Goal: Task Accomplishment & Management: Manage account settings

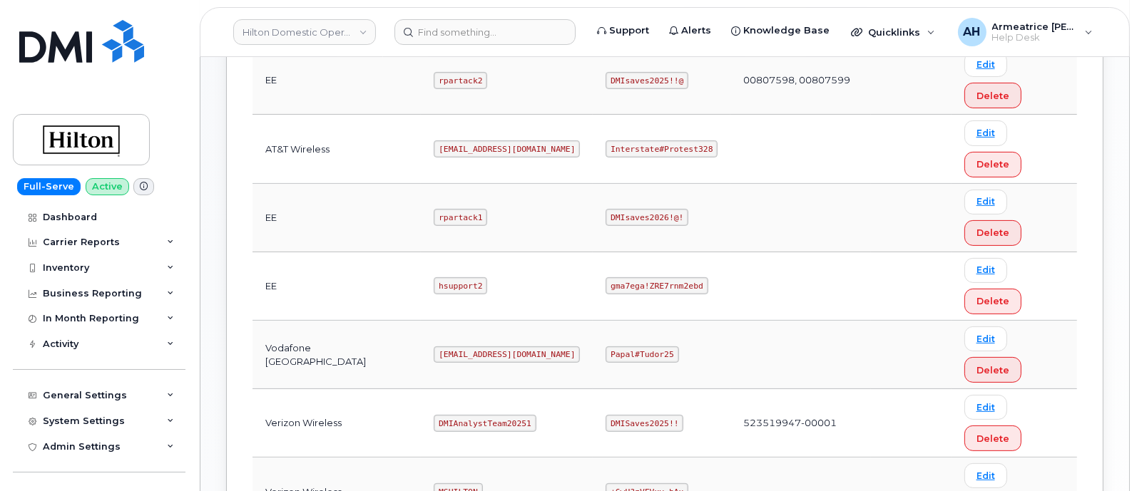
scroll to position [522, 0]
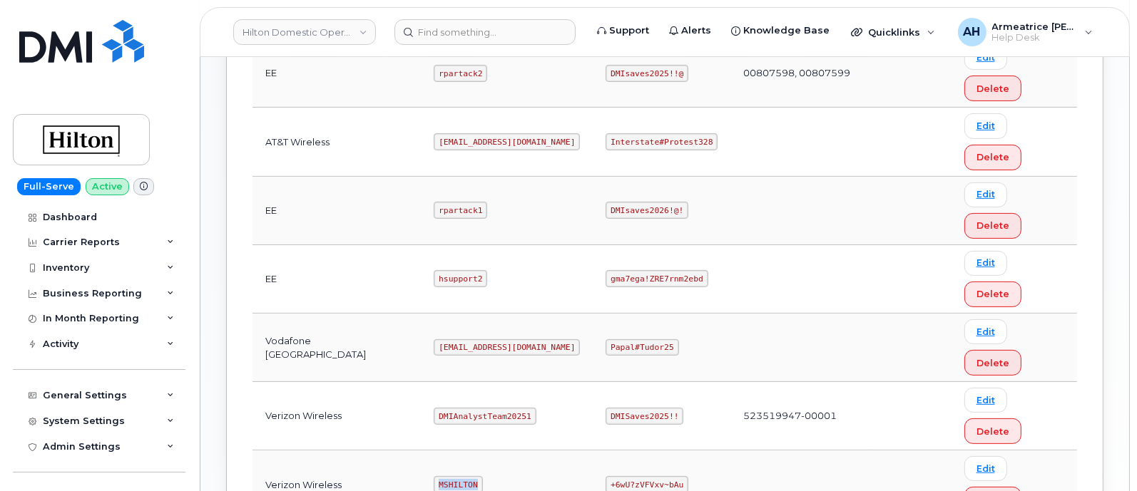
drag, startPoint x: 423, startPoint y: 233, endPoint x: 467, endPoint y: 237, distance: 44.4
click at [467, 451] on td "MSHILTON" at bounding box center [507, 485] width 172 height 68
copy code "MSHILTON"
drag, startPoint x: 598, startPoint y: 237, endPoint x: 665, endPoint y: 236, distance: 67.0
click at [665, 476] on code "+6wU?zVFVxv~bAu" at bounding box center [646, 484] width 83 height 17
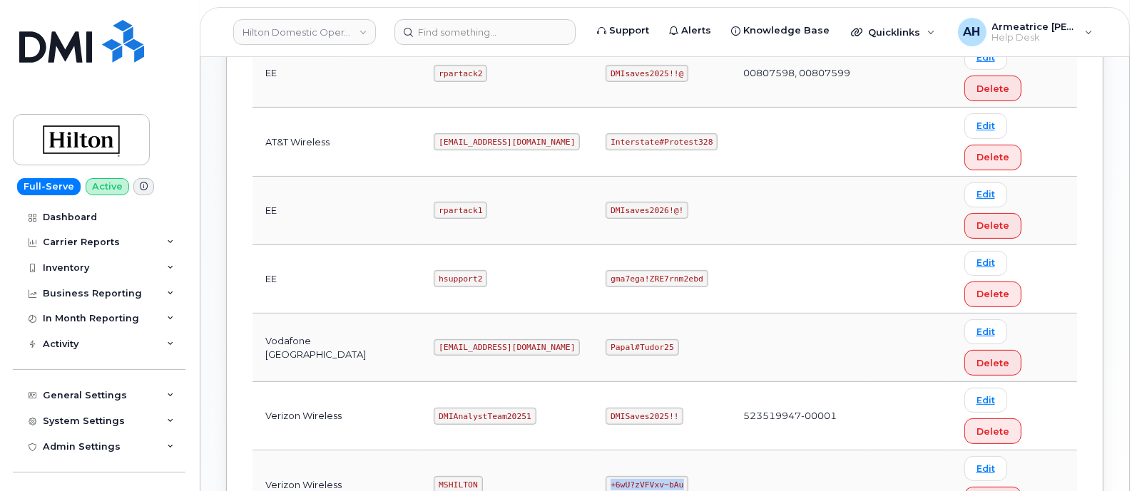
copy code "+6wU?zVFVxv~bAu"
